Goal: Information Seeking & Learning: Learn about a topic

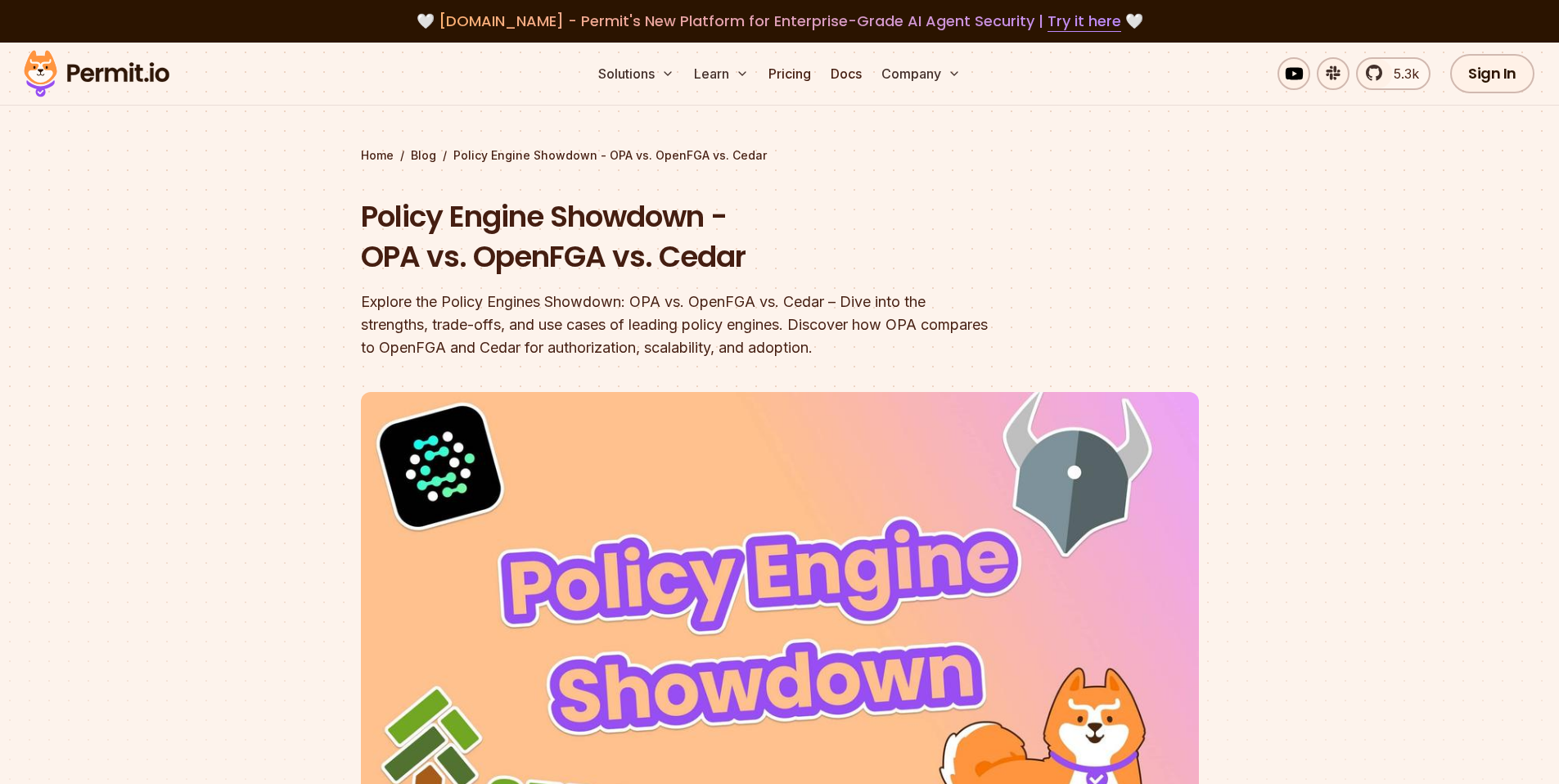
click at [1245, 164] on section "Home / Blog / Policy Engine Showdown - OPA vs. OpenFGA vs. Cedar Policy Engine …" at bounding box center [779, 516] width 1559 height 947
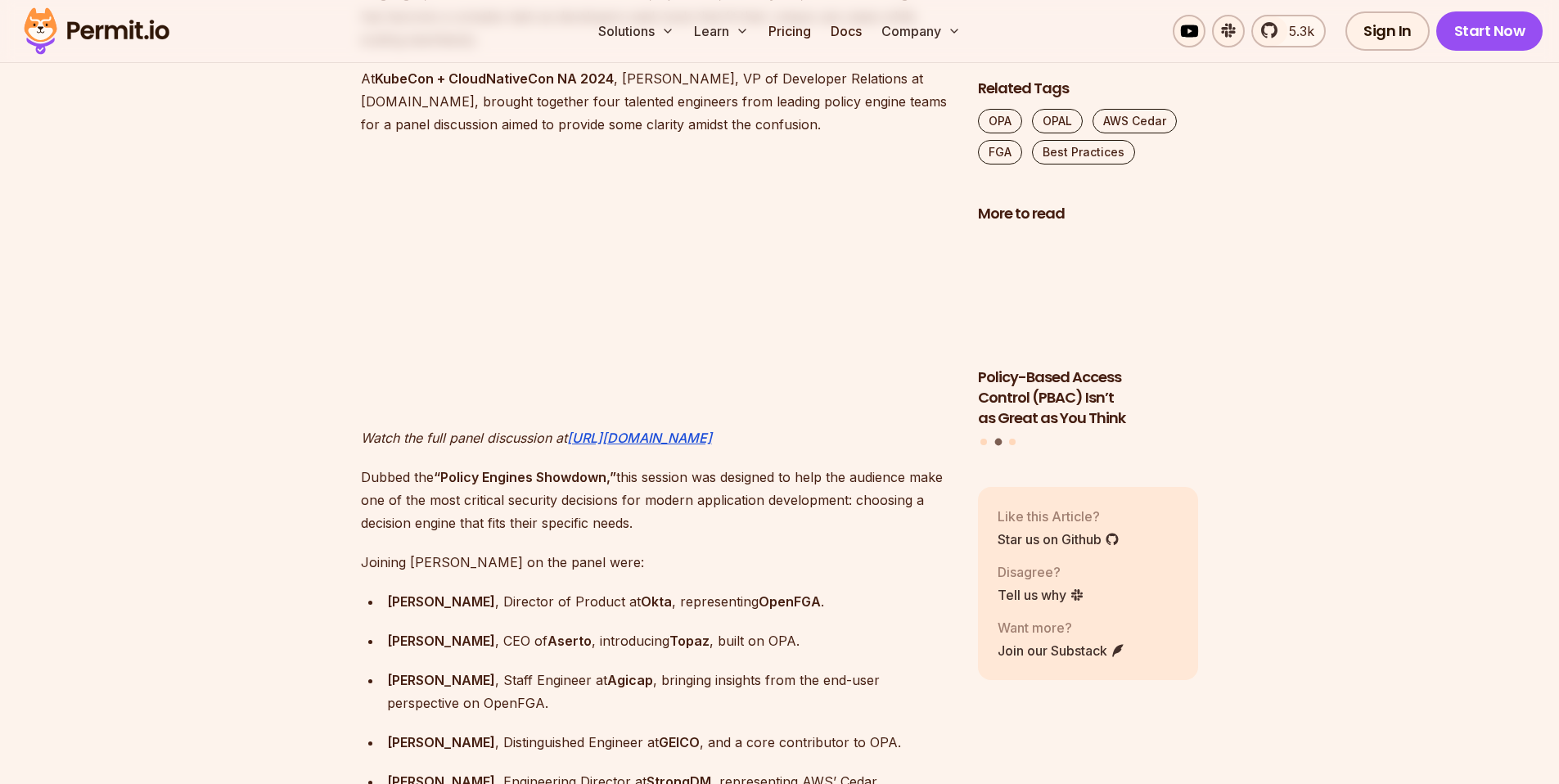
scroll to position [1368, 0]
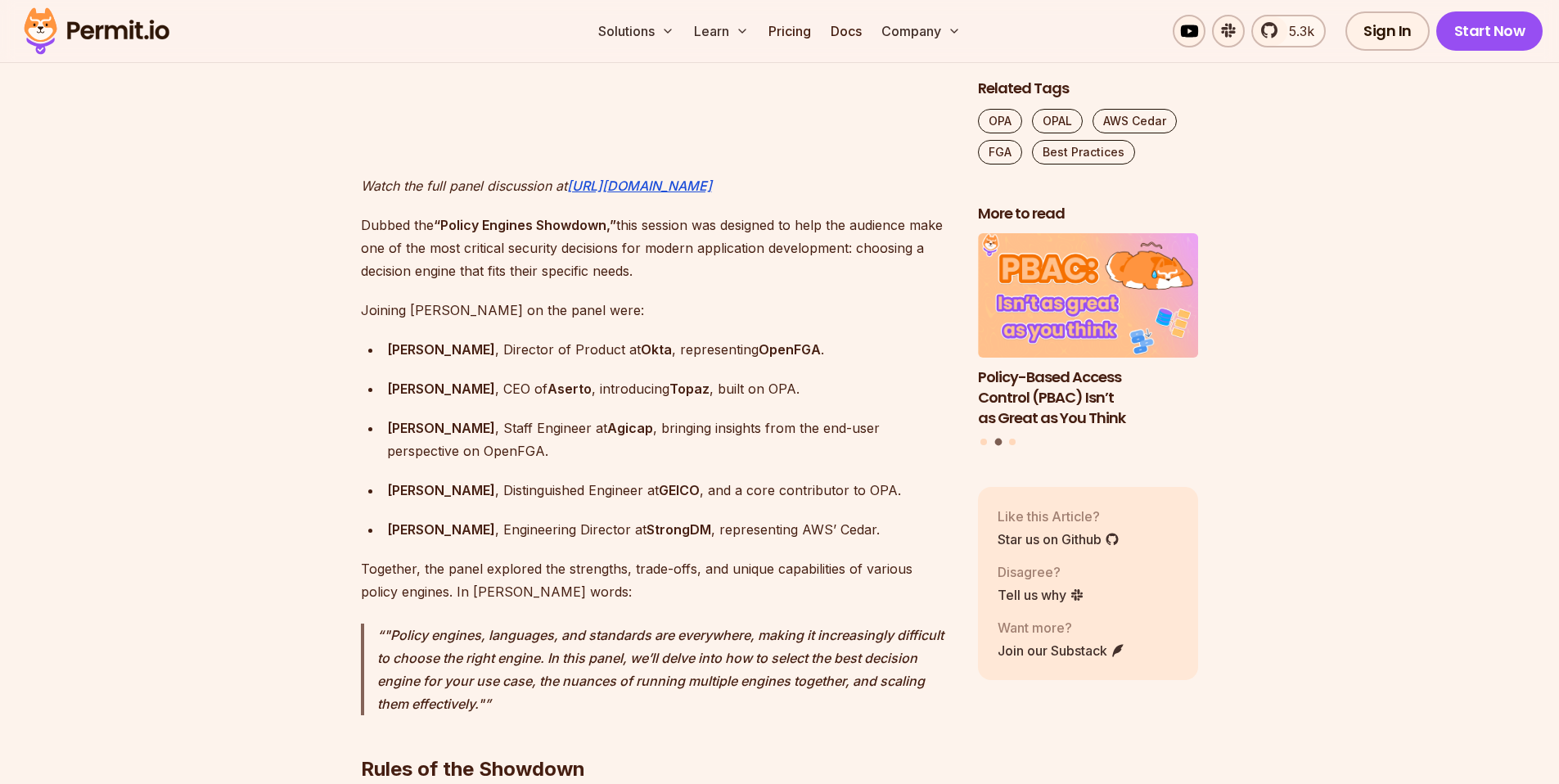
click at [596, 298] on p "Joining [PERSON_NAME] on the panel were:" at bounding box center [656, 310] width 591 height 23
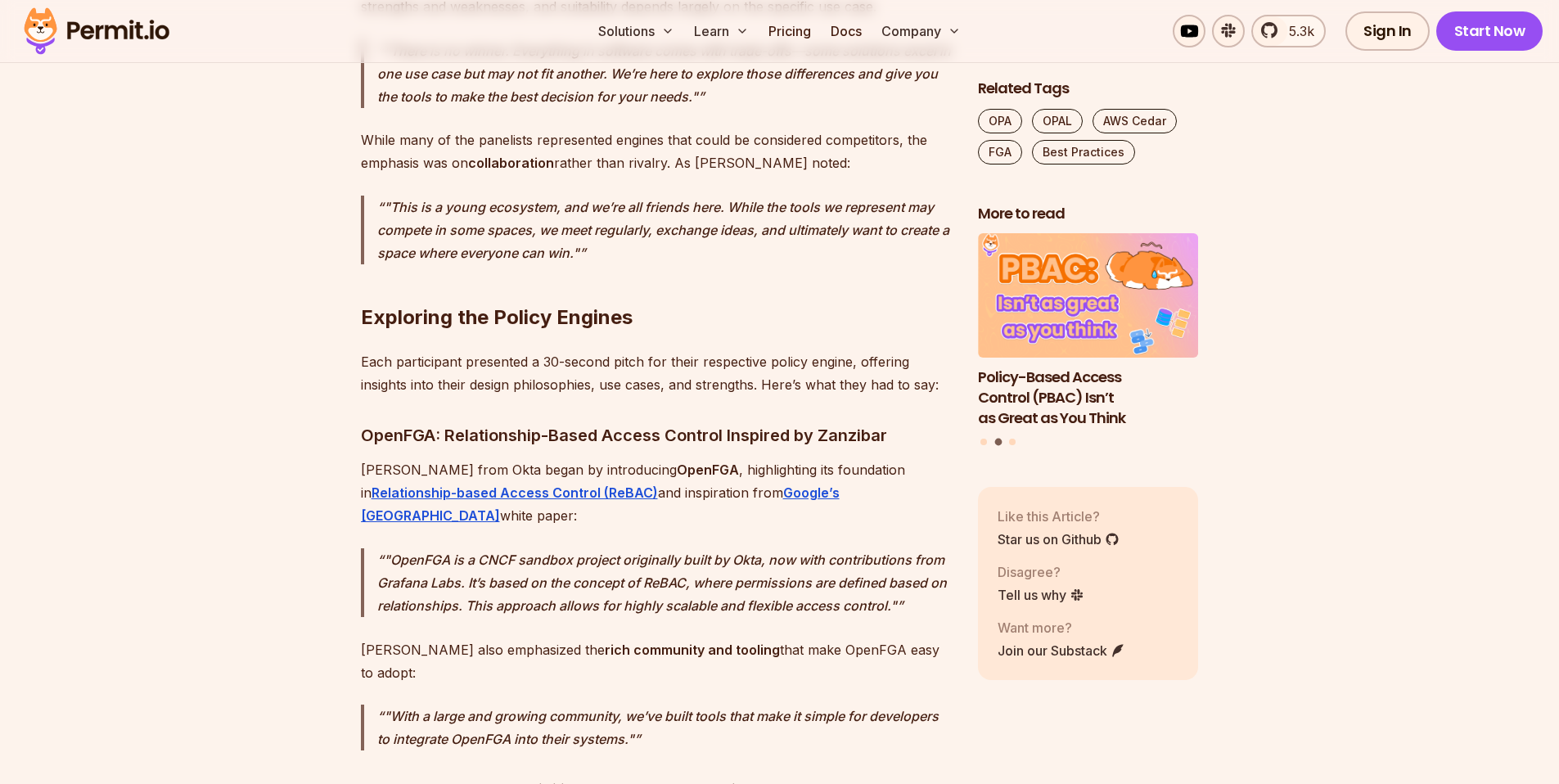
scroll to position [2463, 0]
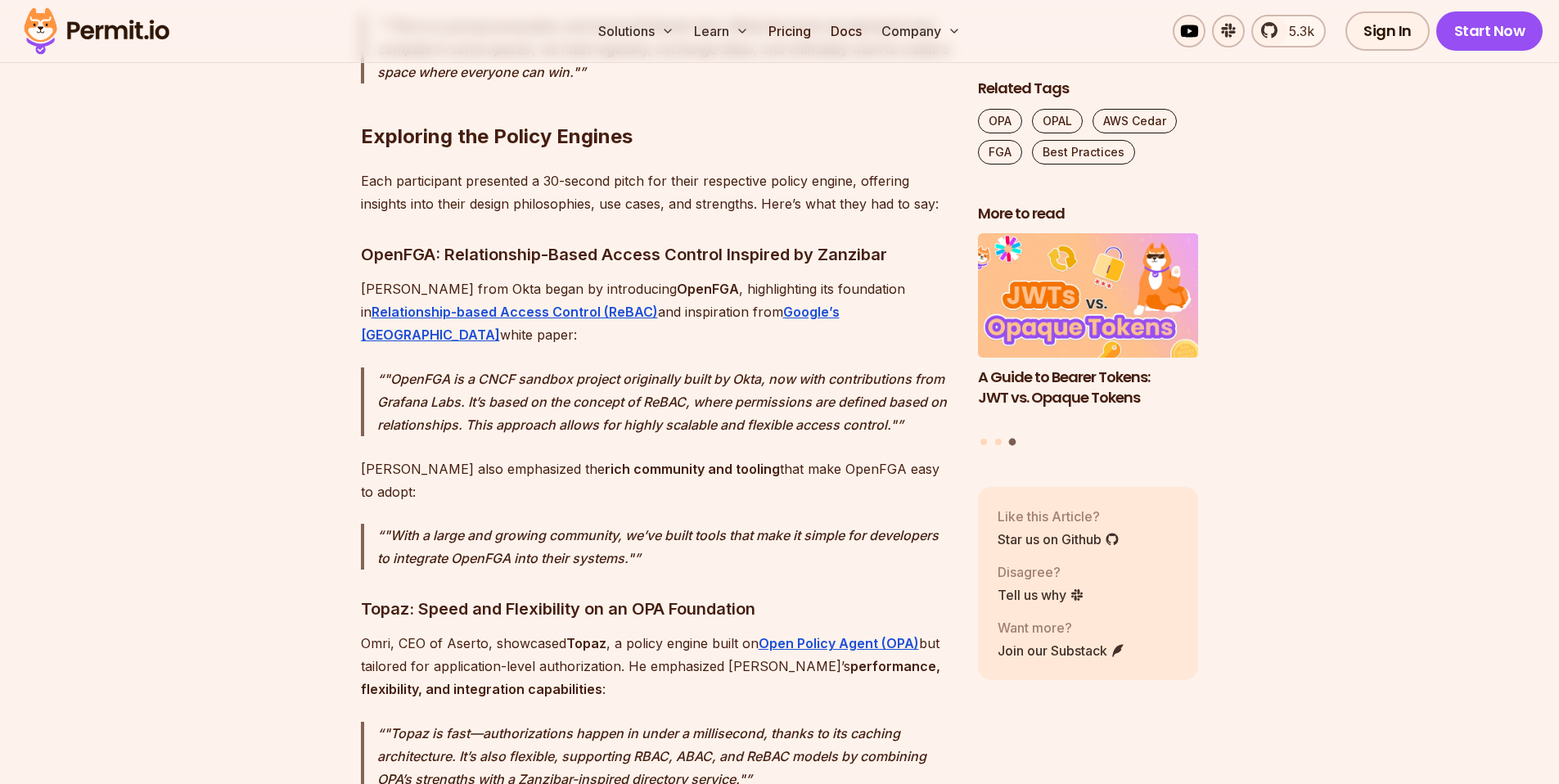
click at [510, 169] on p "Each participant presented a 30-second pitch for their respective policy engine…" at bounding box center [656, 191] width 591 height 46
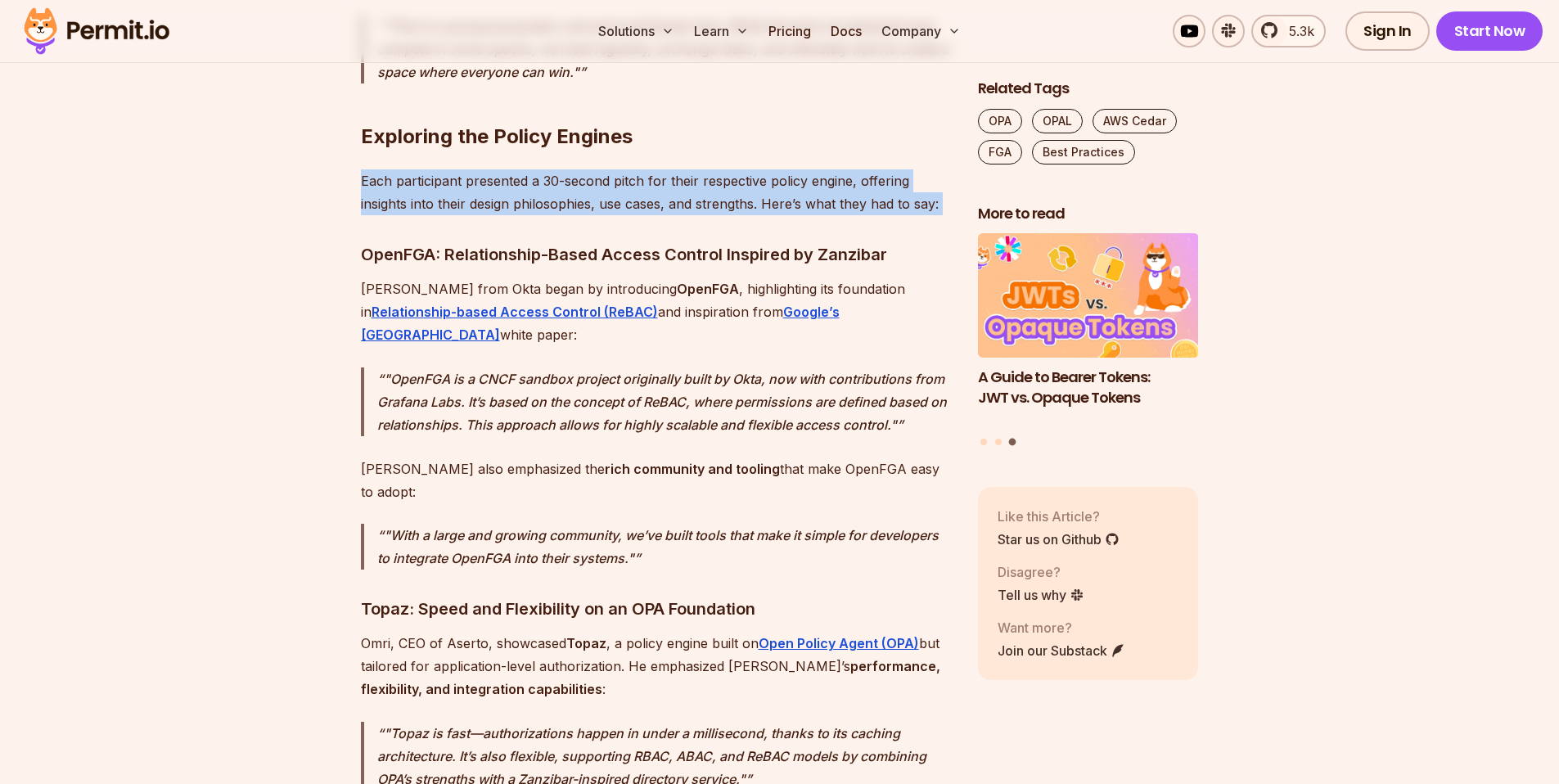
click at [510, 169] on p "Each participant presented a 30-second pitch for their respective policy engine…" at bounding box center [656, 191] width 591 height 46
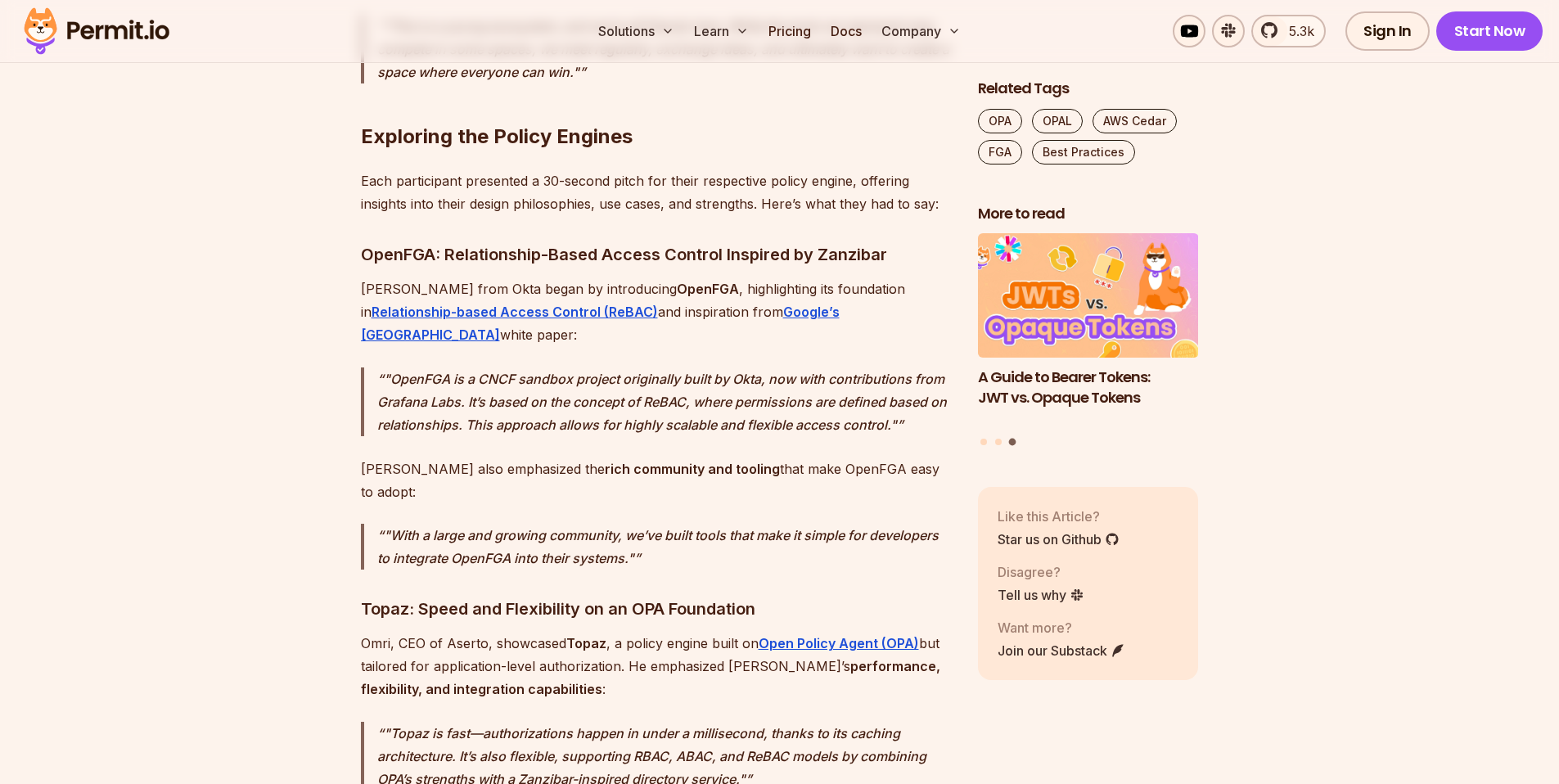
click at [506, 191] on p "Each participant presented a 30-second pitch for their respective policy engine…" at bounding box center [656, 191] width 591 height 46
drag, startPoint x: 450, startPoint y: 223, endPoint x: 608, endPoint y: 223, distance: 158.0
click at [608, 240] on h3 "OpenFGA: Relationship-Based Access Control Inspired by Zanzibar" at bounding box center [656, 253] width 591 height 26
click at [609, 240] on h3 "OpenFGA: Relationship-Based Access Control Inspired by Zanzibar" at bounding box center [656, 253] width 591 height 26
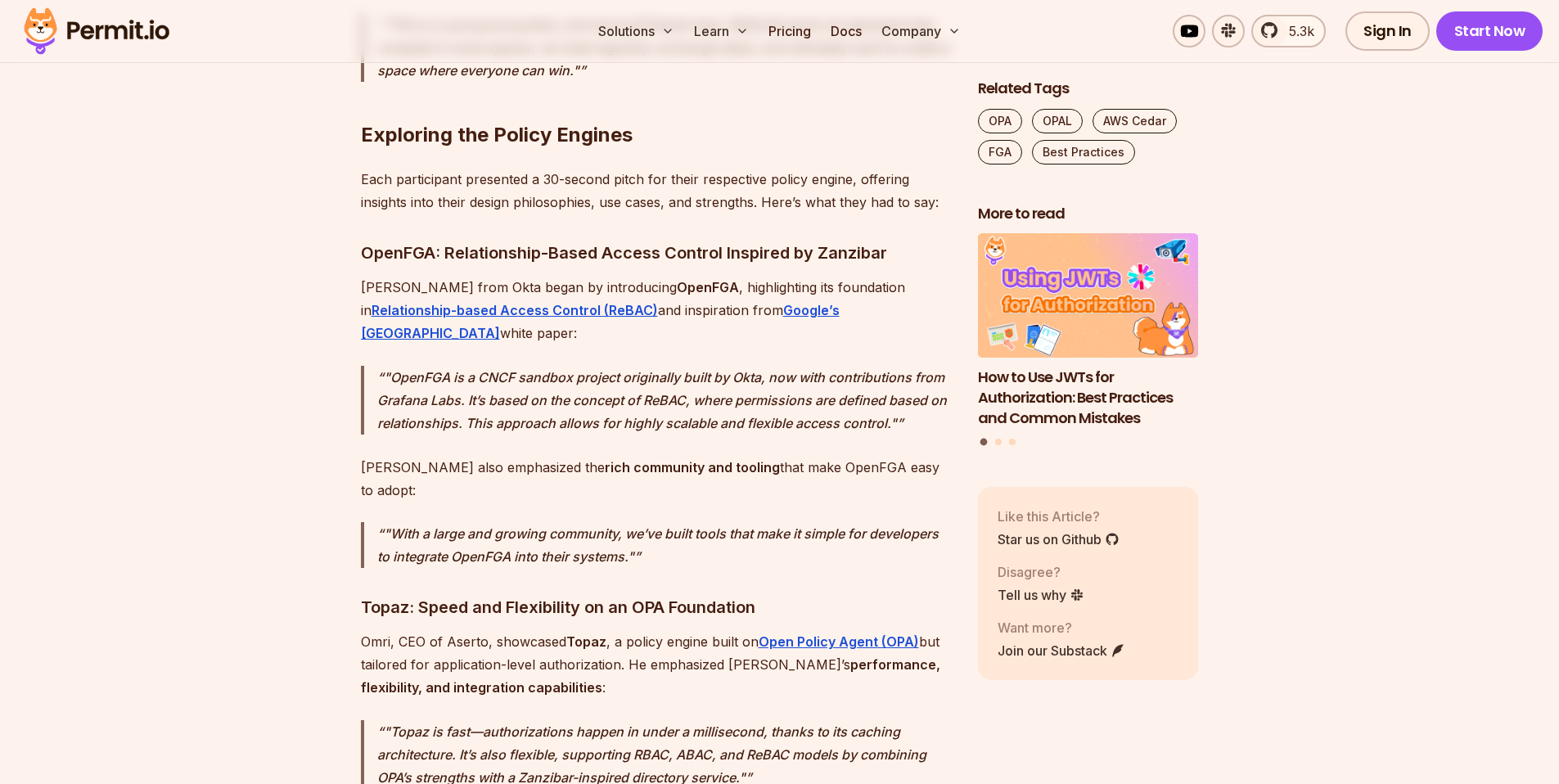
click at [763, 240] on h3 "OpenFGA: Relationship-Based Access Control Inspired by Zanzibar" at bounding box center [656, 253] width 591 height 26
click at [837, 240] on h3 "OpenFGA: Relationship-Based Access Control Inspired by Zanzibar" at bounding box center [656, 253] width 591 height 26
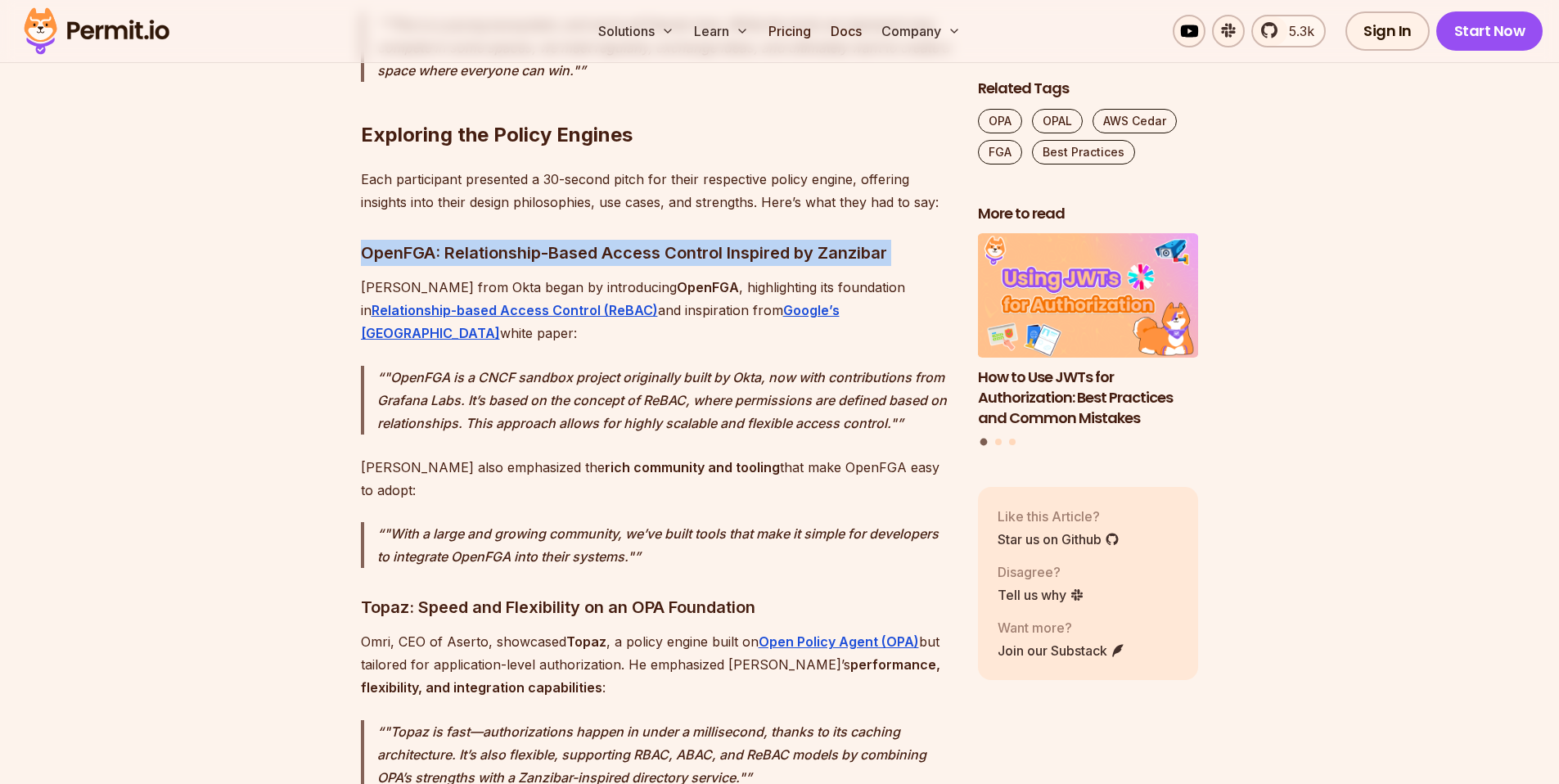
click at [837, 240] on h3 "OpenFGA: Relationship-Based Access Control Inspired by Zanzibar" at bounding box center [656, 253] width 591 height 26
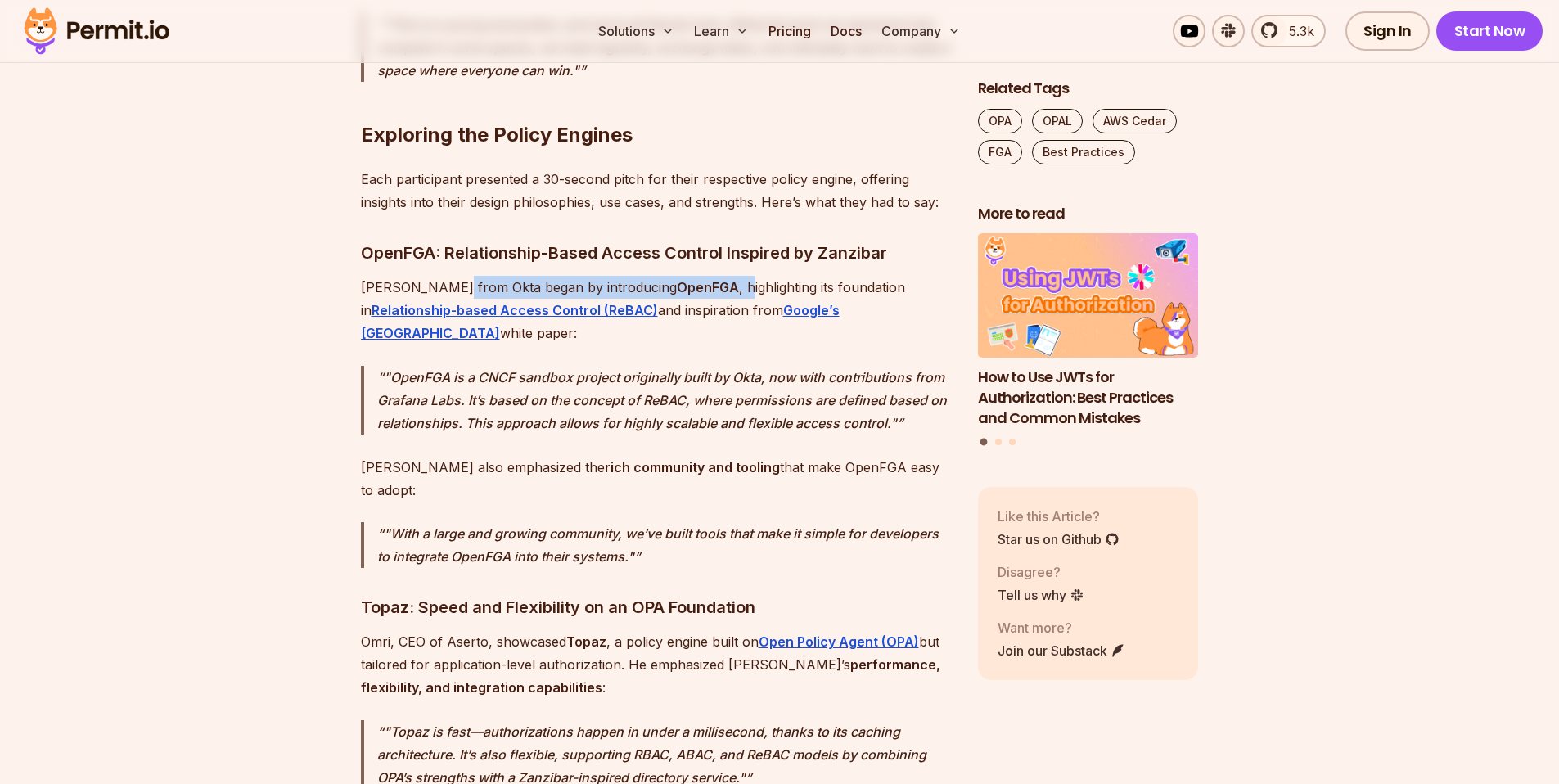
drag, startPoint x: 449, startPoint y: 264, endPoint x: 688, endPoint y: 259, distance: 239.1
click at [686, 276] on p "[PERSON_NAME] from Okta began by introducing OpenFGA , highlighting its foundat…" at bounding box center [656, 310] width 591 height 69
click at [702, 276] on p "[PERSON_NAME] from Okta began by introducing OpenFGA , highlighting its foundat…" at bounding box center [656, 310] width 591 height 69
click at [751, 366] on p ""OpenFGA is a CNCF sandbox project originally built by Okta, now with contribut…" at bounding box center [664, 400] width 575 height 69
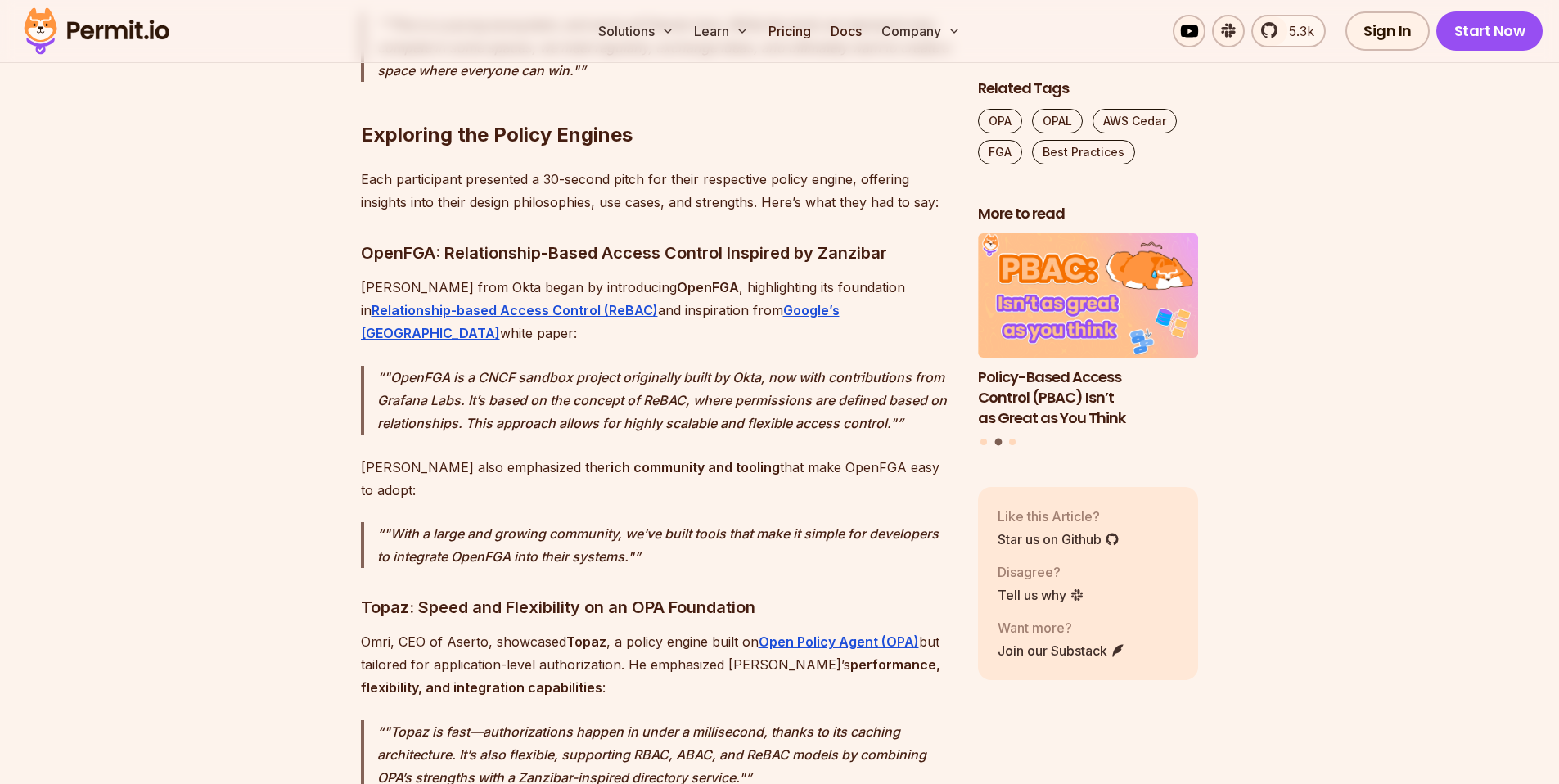
click at [690, 366] on p ""OpenFGA is a CNCF sandbox project originally built by Okta, now with contribut…" at bounding box center [664, 400] width 575 height 69
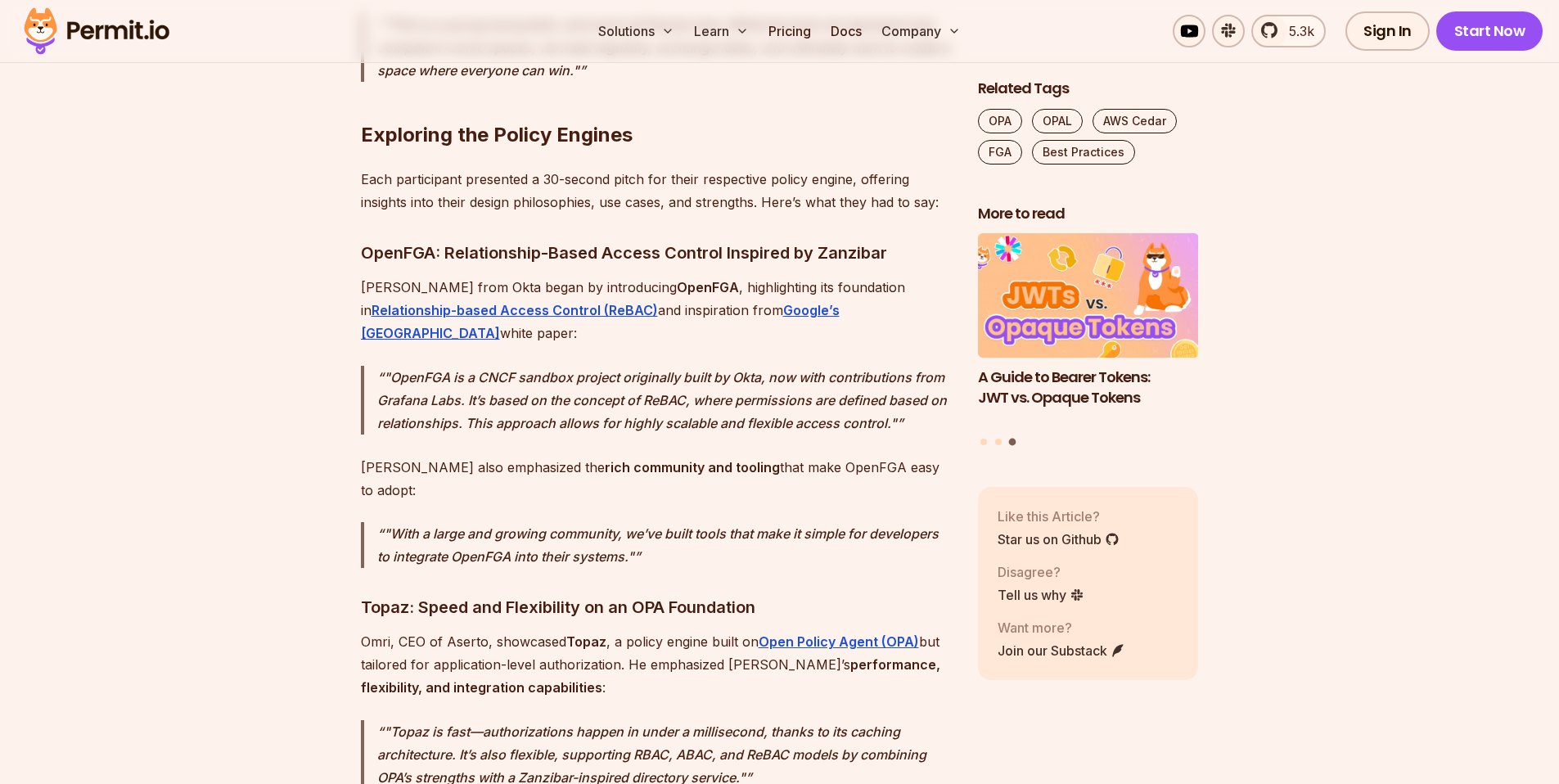
click at [437, 366] on p ""OpenFGA is a CNCF sandbox project originally built by Okta, now with contribut…" at bounding box center [664, 400] width 575 height 69
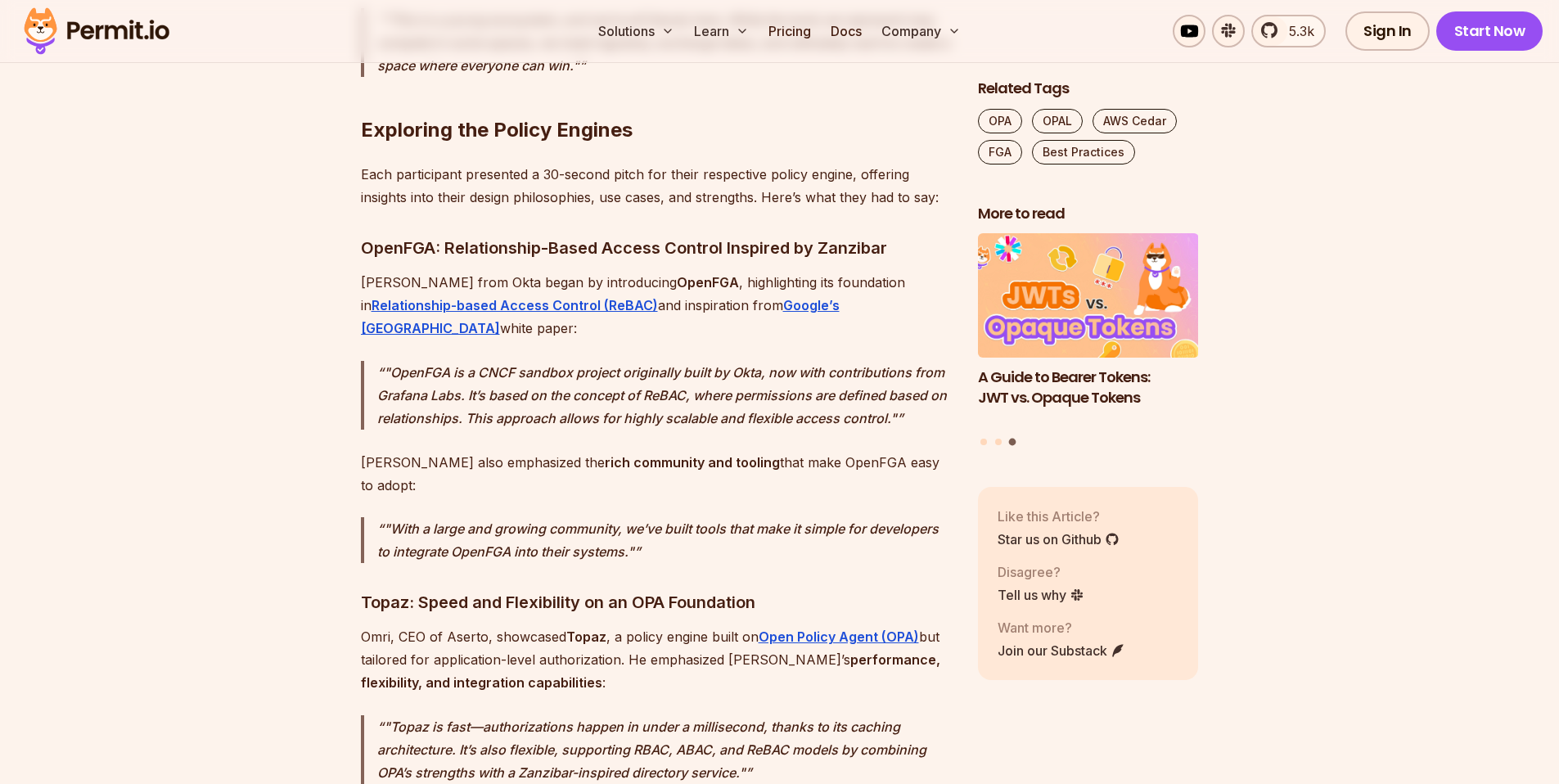
scroll to position [2536, 0]
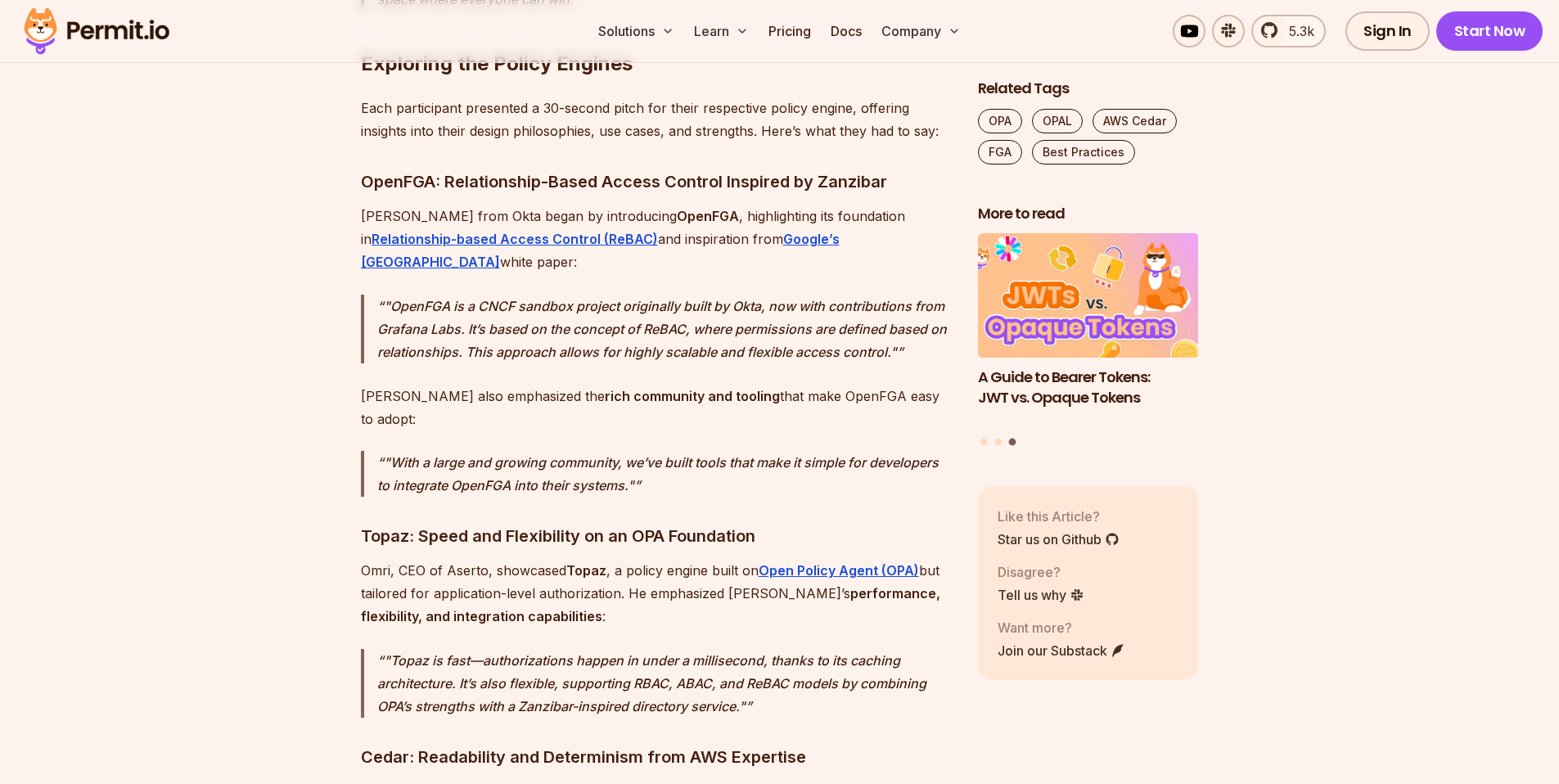
click at [627, 388] on strong "rich community and tooling" at bounding box center [692, 396] width 175 height 16
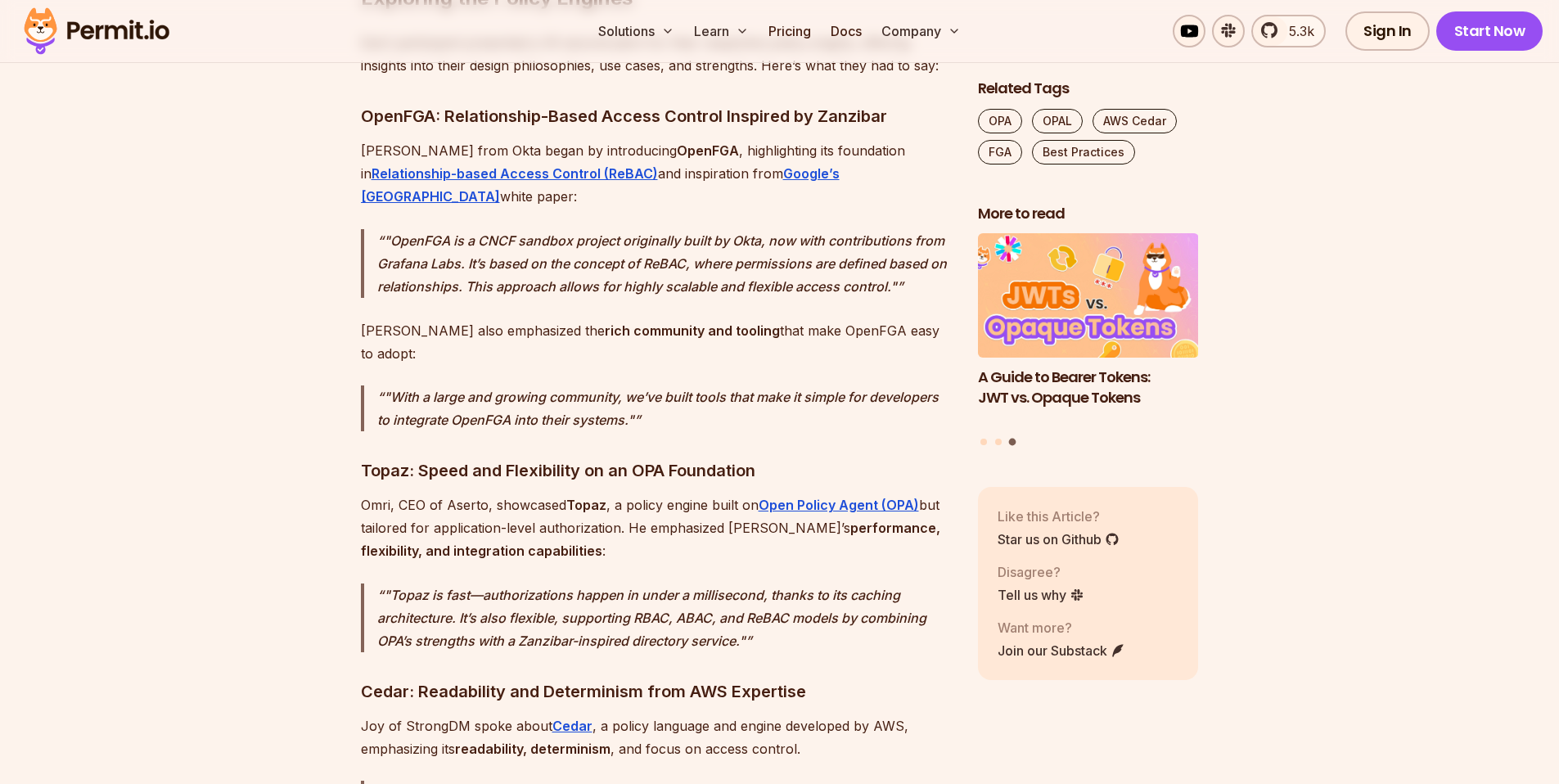
scroll to position [2391, 0]
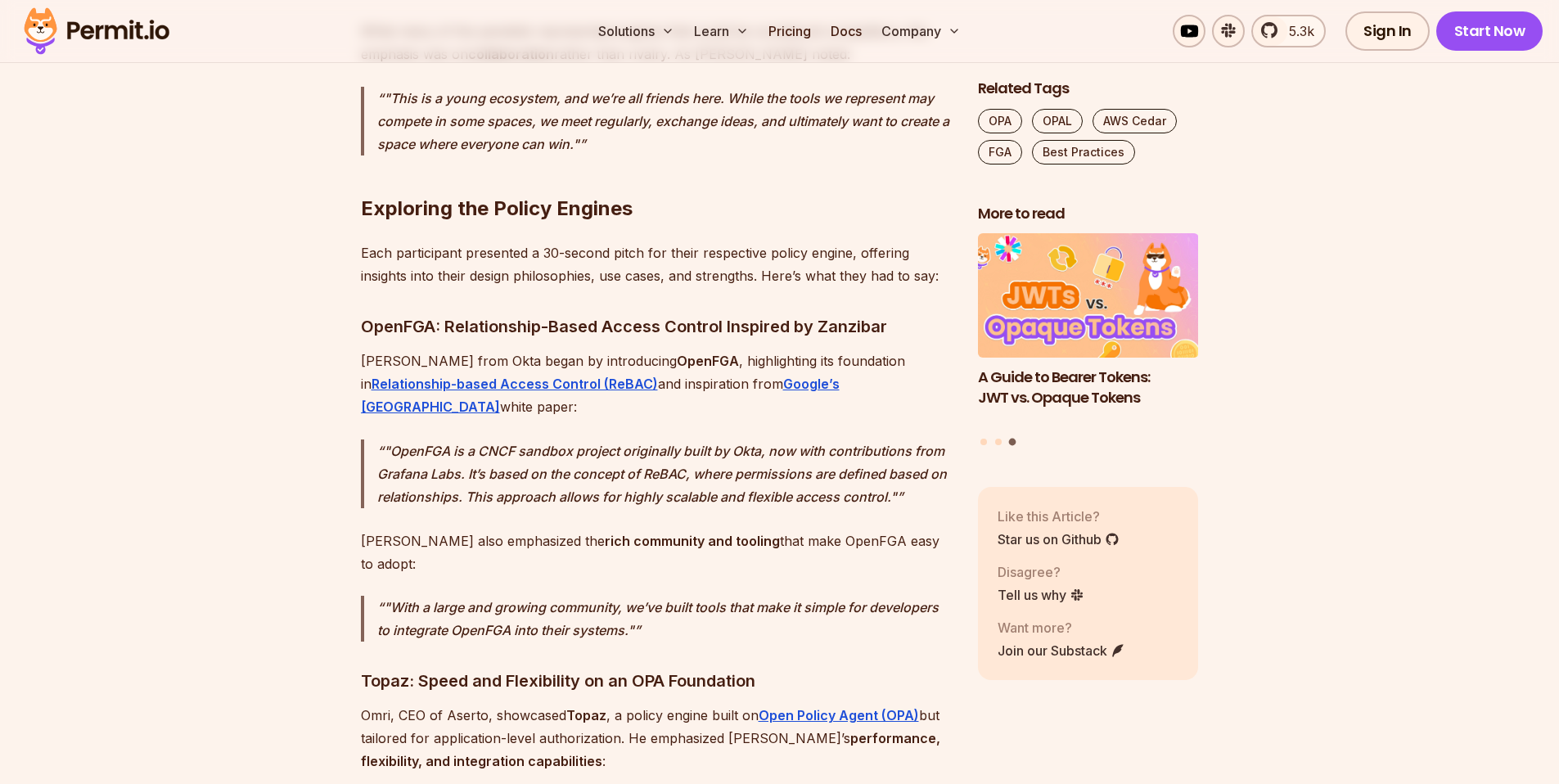
click at [503, 450] on p ""OpenFGA is a CNCF sandbox project originally built by Okta, now with contribut…" at bounding box center [664, 474] width 575 height 69
